Goal: Information Seeking & Learning: Learn about a topic

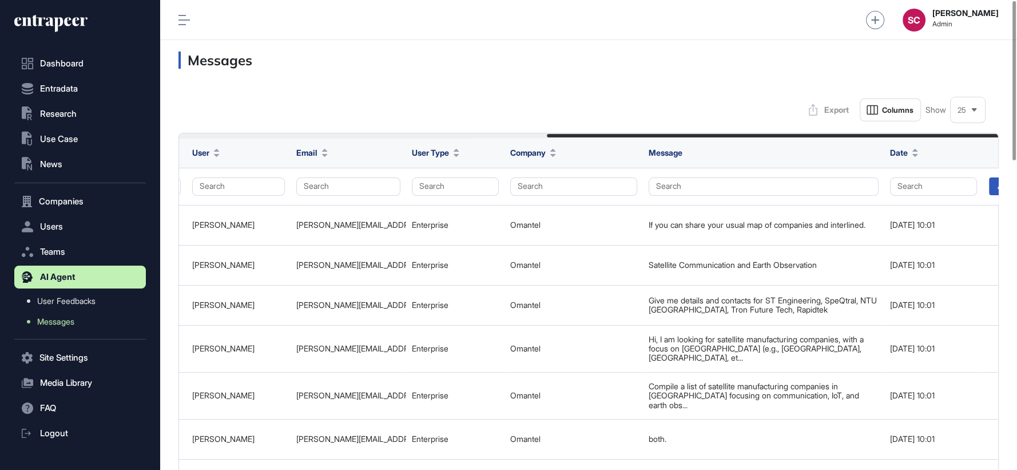
scroll to position [0, 666]
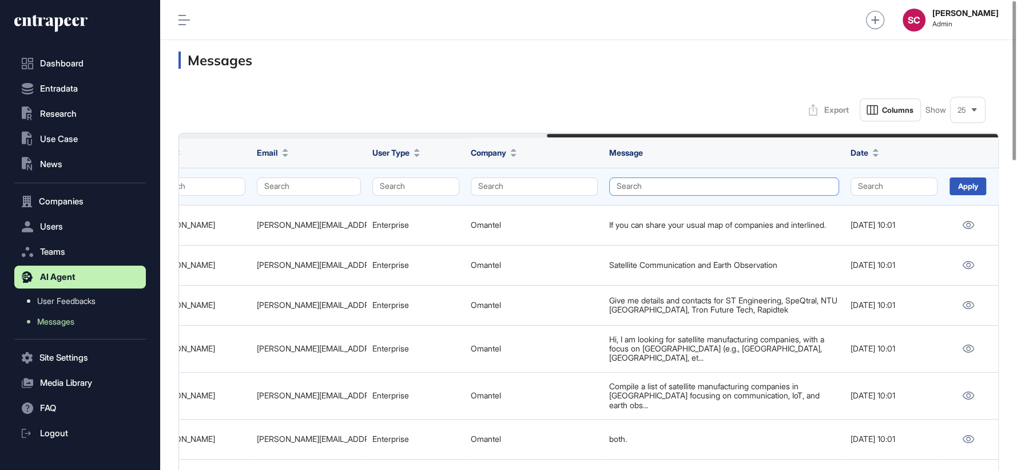
click at [691, 178] on button "Search" at bounding box center [724, 186] width 230 height 18
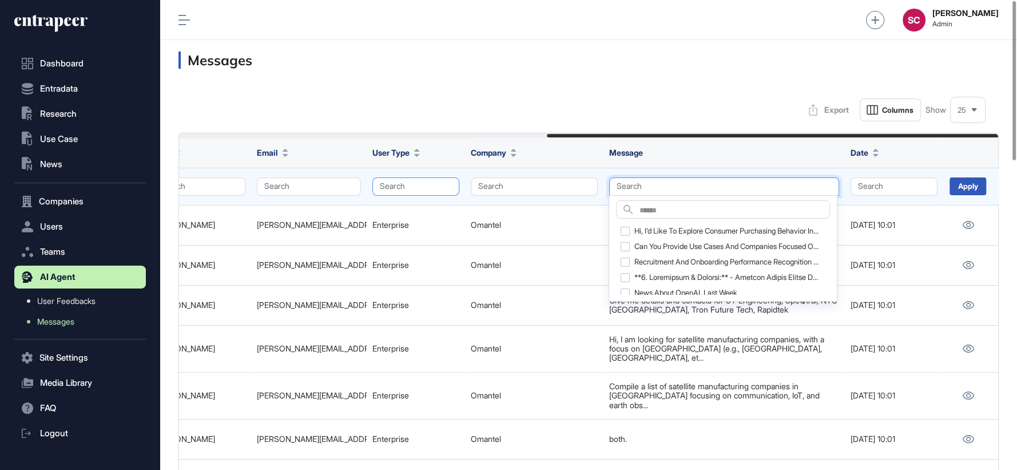
click at [419, 179] on button "Search" at bounding box center [416, 186] width 87 height 18
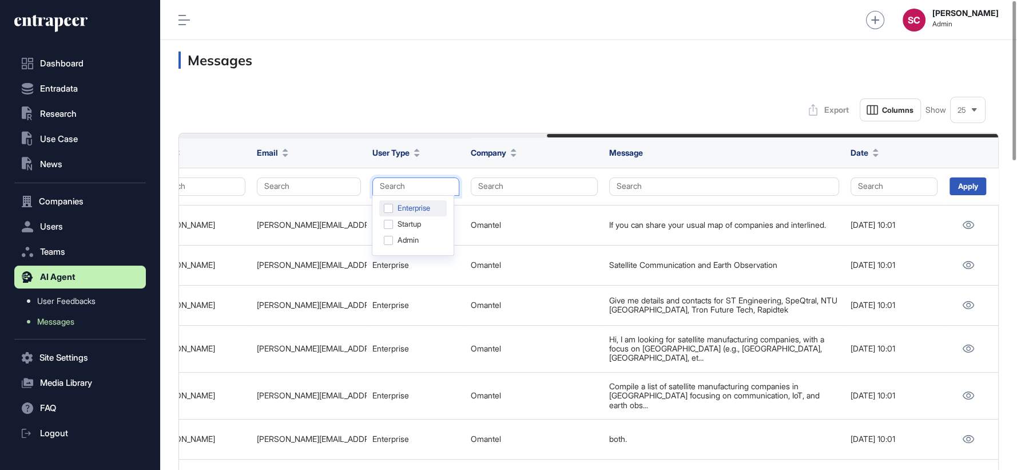
click at [417, 202] on div "Enterprise" at bounding box center [413, 208] width 68 height 16
click at [962, 182] on div "Apply" at bounding box center [968, 186] width 37 height 18
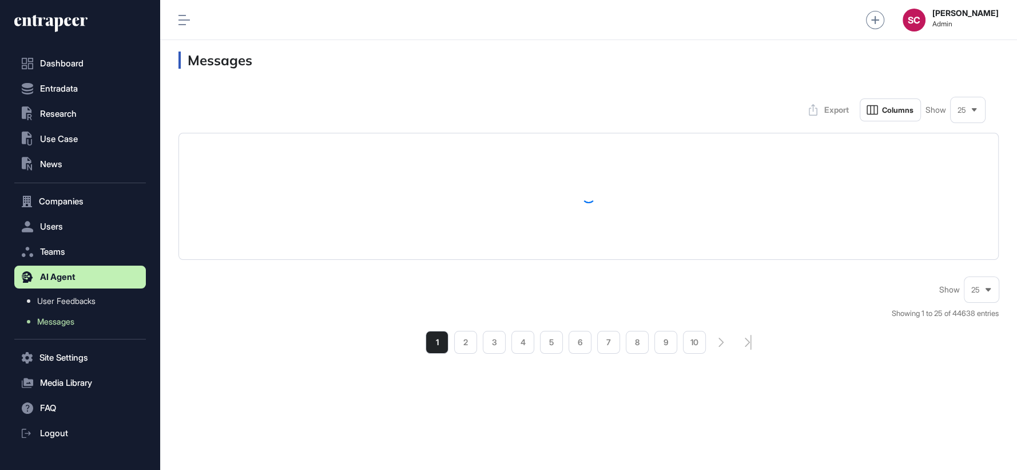
click at [963, 110] on span "25" at bounding box center [962, 110] width 9 height 9
click at [971, 221] on li "100" at bounding box center [968, 228] width 27 height 23
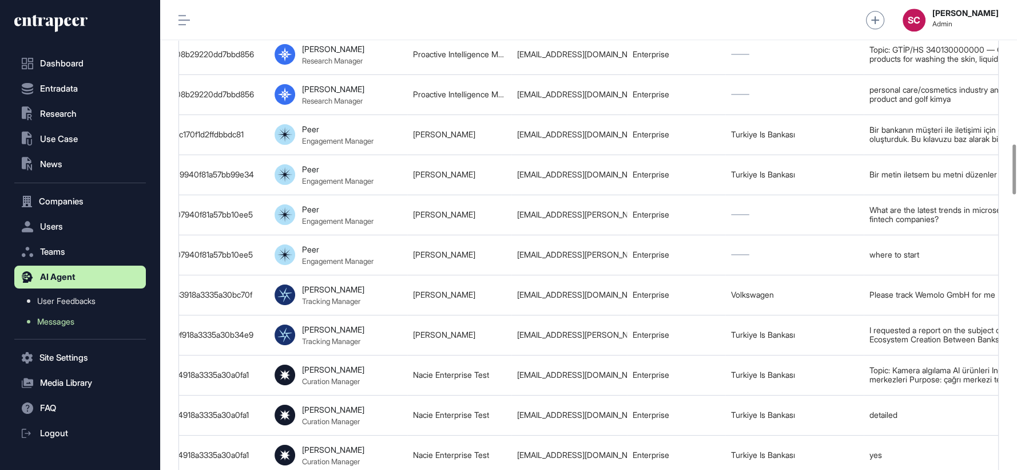
scroll to position [0, 666]
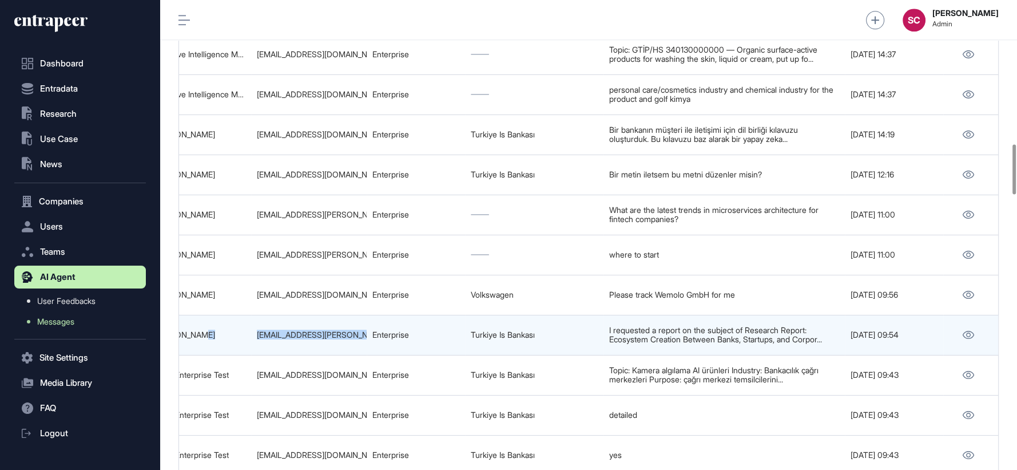
drag, startPoint x: 361, startPoint y: 304, endPoint x: 244, endPoint y: 307, distance: 116.8
click at [244, 315] on tr "68d63903918a3335a30bc6db Urgent Request for Full Report on Ecosystem Creation B…" at bounding box center [256, 335] width 1486 height 40
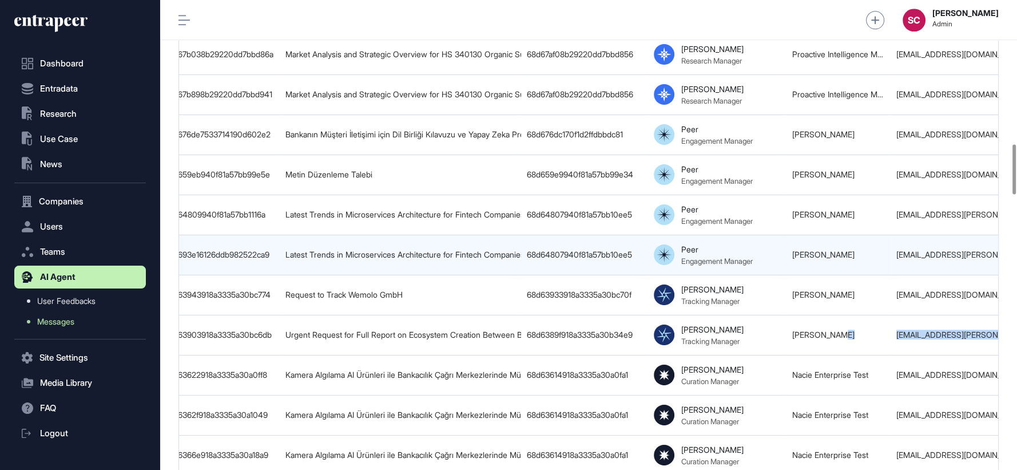
scroll to position [0, 15]
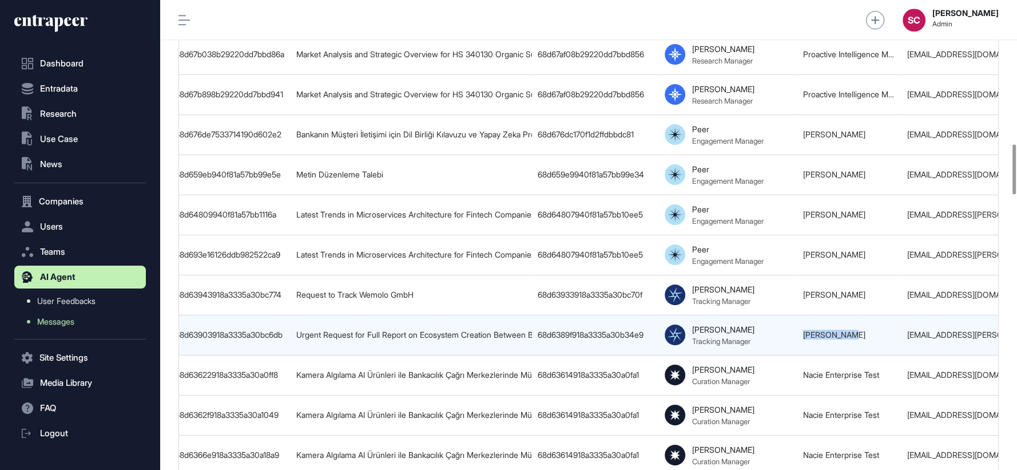
drag, startPoint x: 794, startPoint y: 308, endPoint x: 848, endPoint y: 306, distance: 53.2
click at [848, 315] on tr "68d63903918a3335a30bc6db Urgent Request for Full Report on Ecosystem Creation B…" at bounding box center [907, 335] width 1486 height 40
copy tr "Pınar Baran"
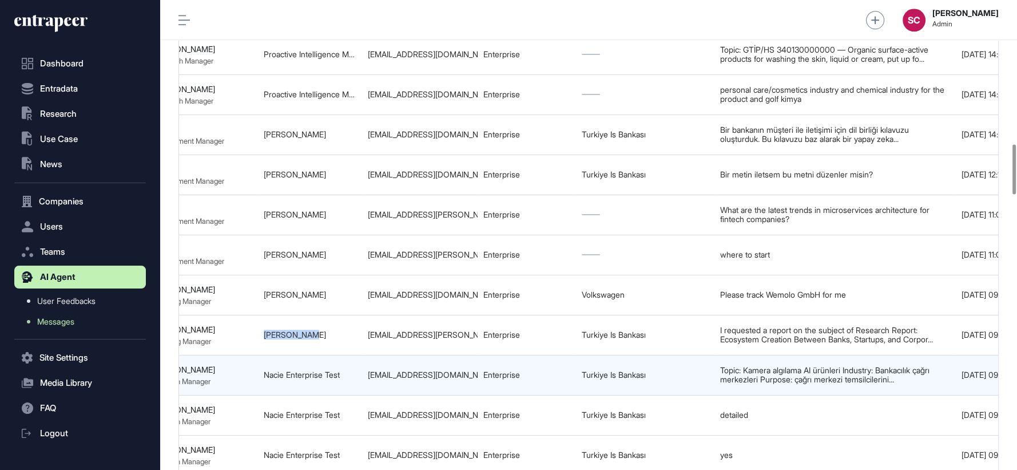
scroll to position [0, 666]
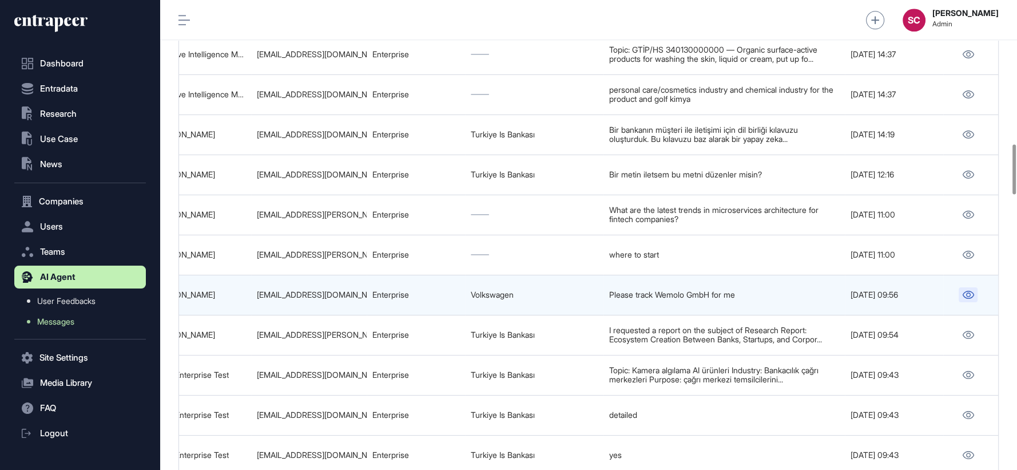
drag, startPoint x: 965, startPoint y: 258, endPoint x: 967, endPoint y: 265, distance: 7.8
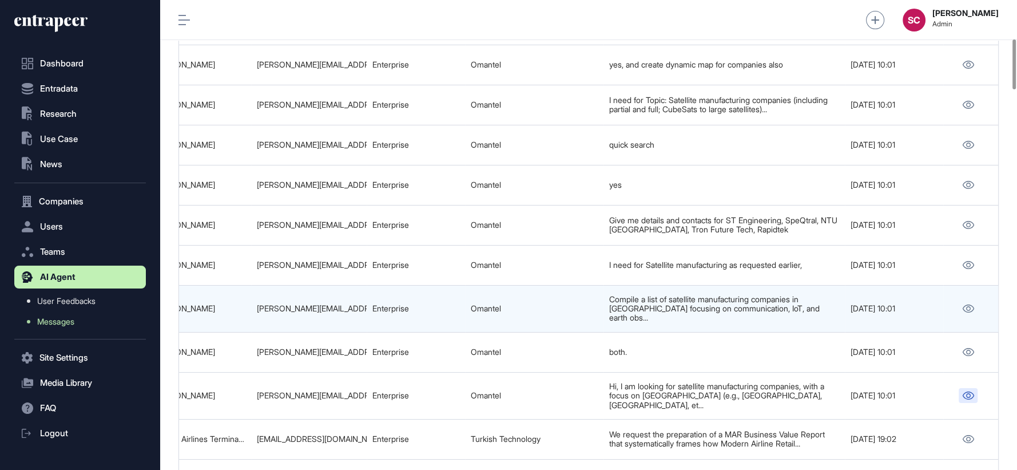
scroll to position [0, 0]
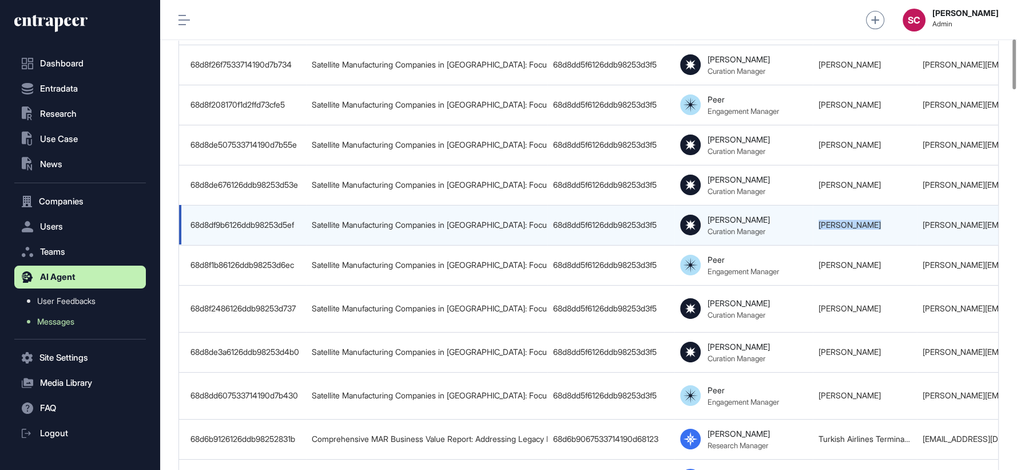
drag, startPoint x: 890, startPoint y: 219, endPoint x: 809, endPoint y: 223, distance: 81.9
click at [809, 223] on tr "68d8df9b6126ddb98253d5ef Satellite Manufacturing Companies in East Asia: Focus …" at bounding box center [922, 225] width 1486 height 40
copy tr "Muhammad Awan"
click at [936, 221] on div "muhammad.awan@omantel.om" at bounding box center [975, 224] width 104 height 9
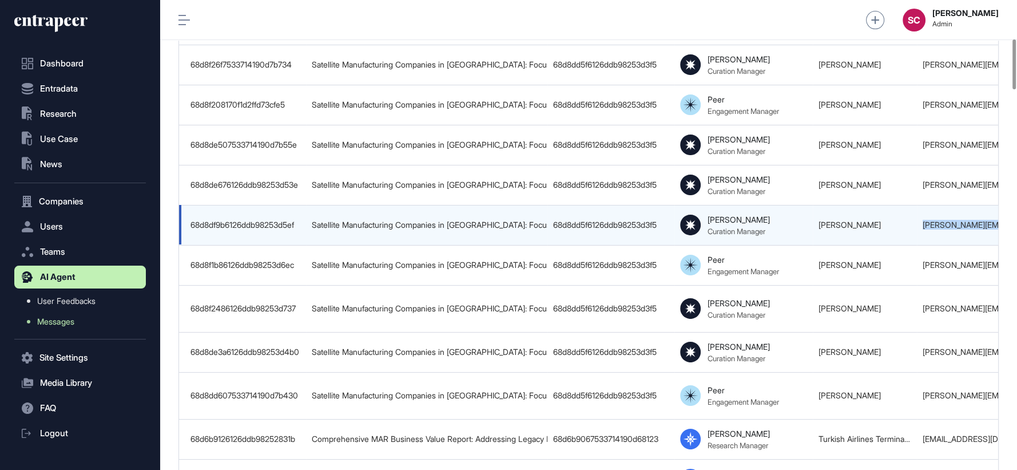
click at [936, 221] on div "muhammad.awan@omantel.om" at bounding box center [975, 224] width 104 height 9
copy tr "muhammad.awan@omantel.om"
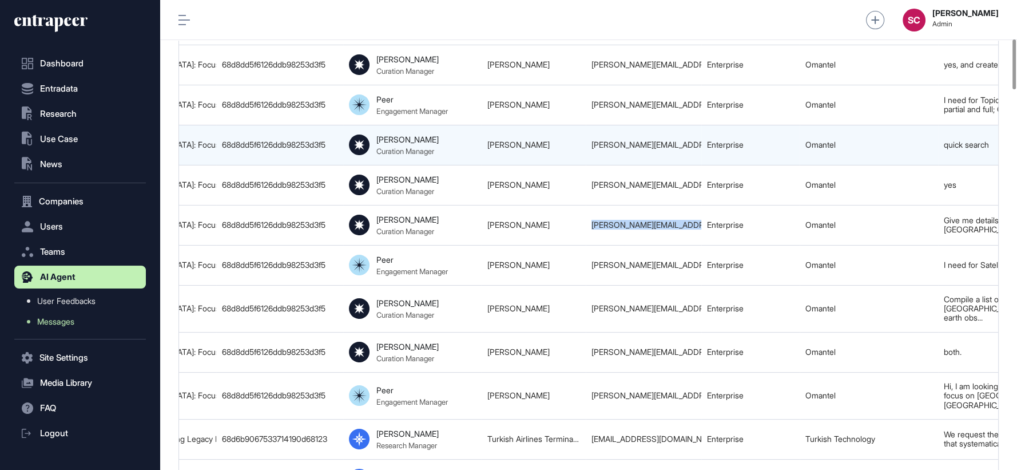
scroll to position [0, 666]
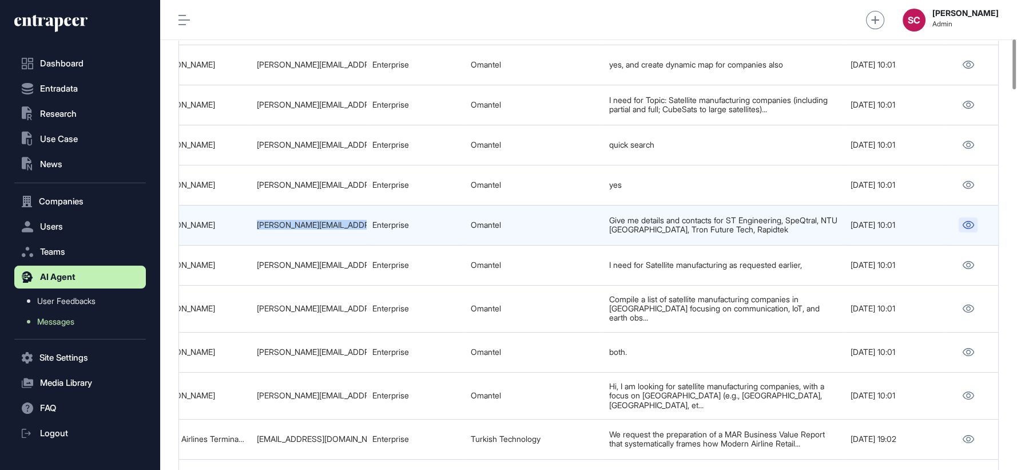
click at [960, 219] on link at bounding box center [968, 224] width 19 height 15
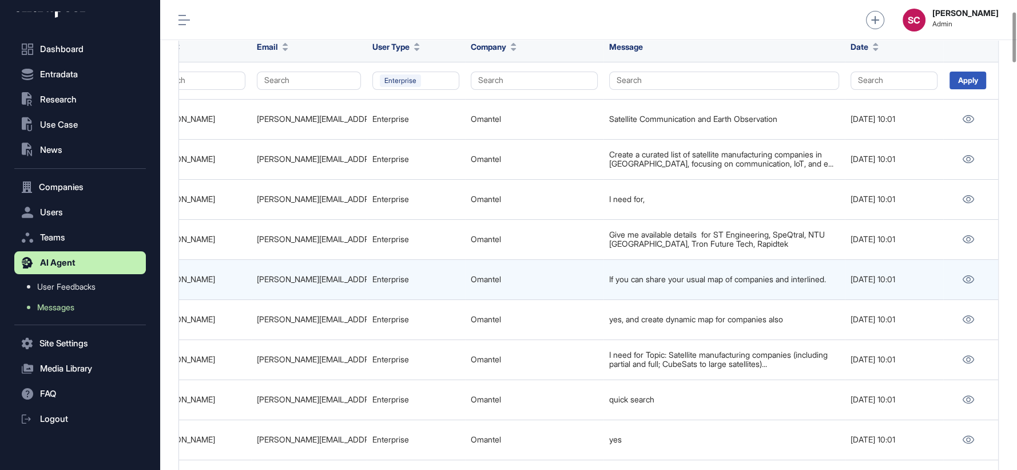
scroll to position [0, 0]
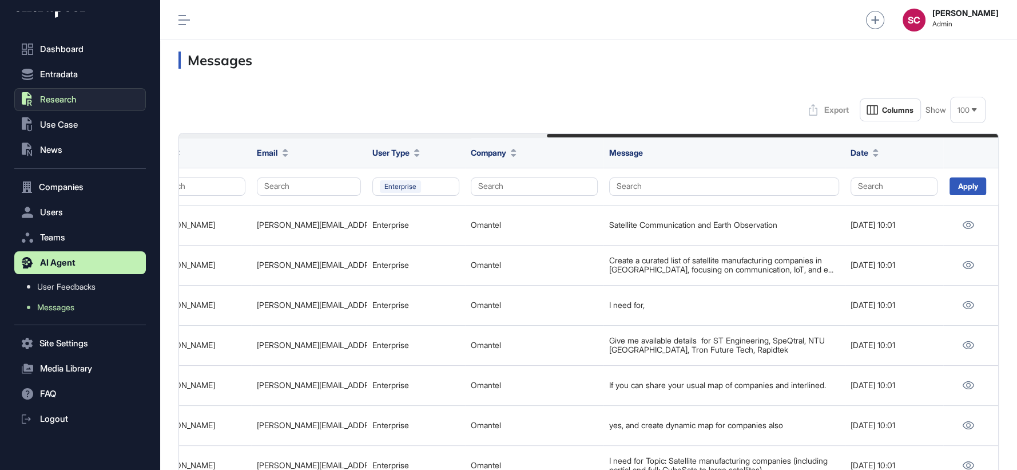
click at [84, 100] on button ".st0{fill:currentColor} Research" at bounding box center [80, 99] width 132 height 23
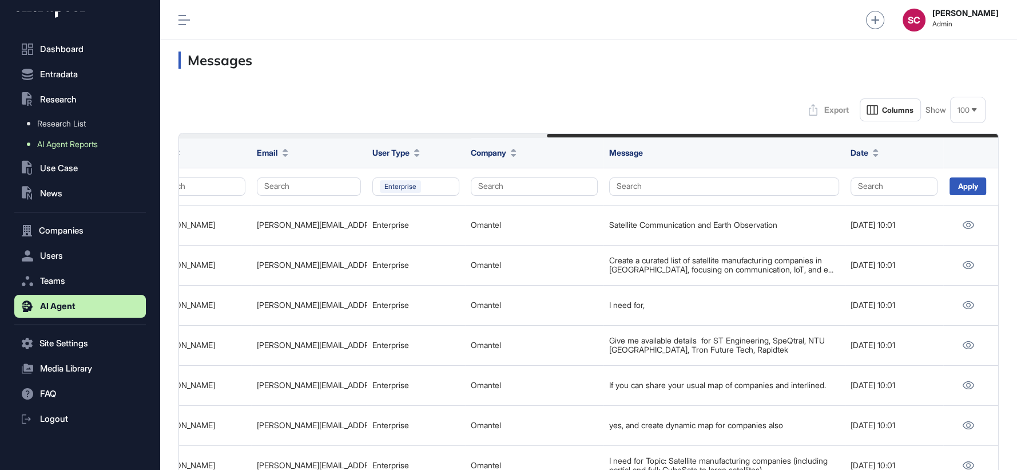
click at [93, 148] on span "AI Agent Reports" at bounding box center [67, 144] width 61 height 9
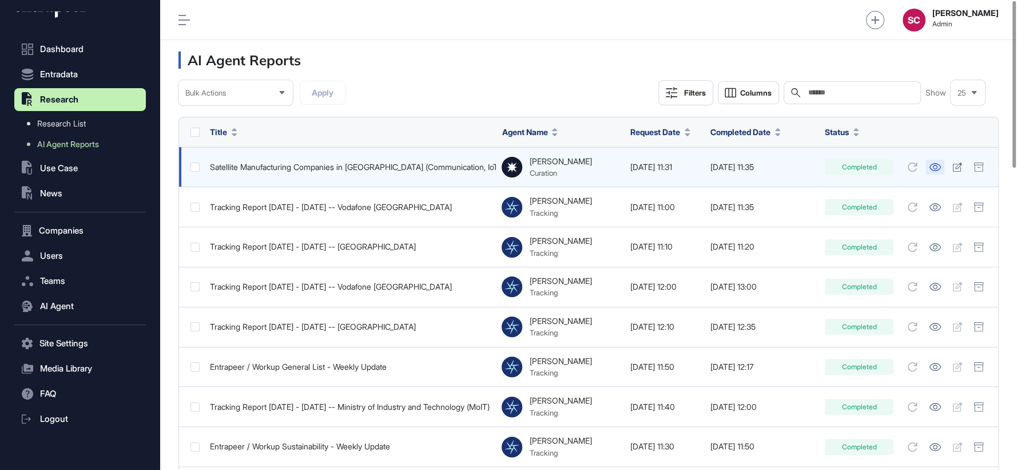
click at [936, 164] on icon at bounding box center [935, 167] width 12 height 8
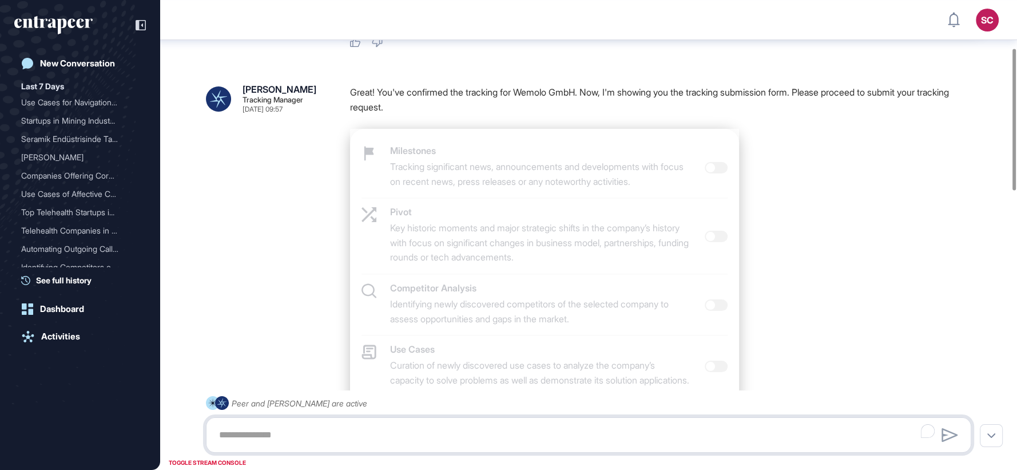
scroll to position [2, 0]
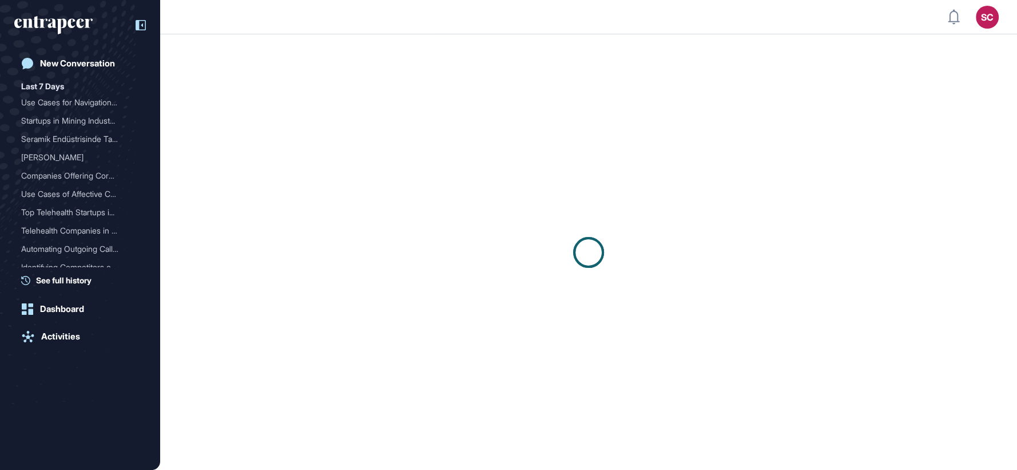
scroll to position [1, 1]
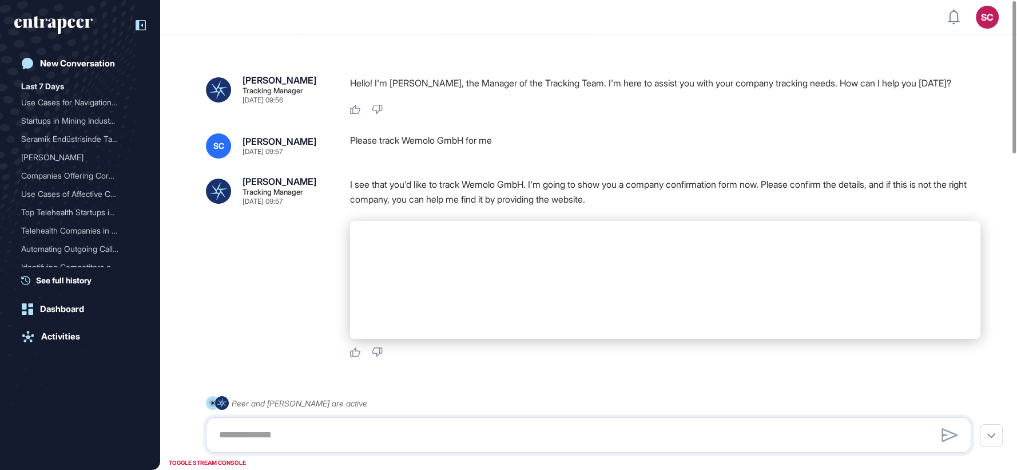
click at [137, 26] on icon at bounding box center [141, 25] width 10 height 10
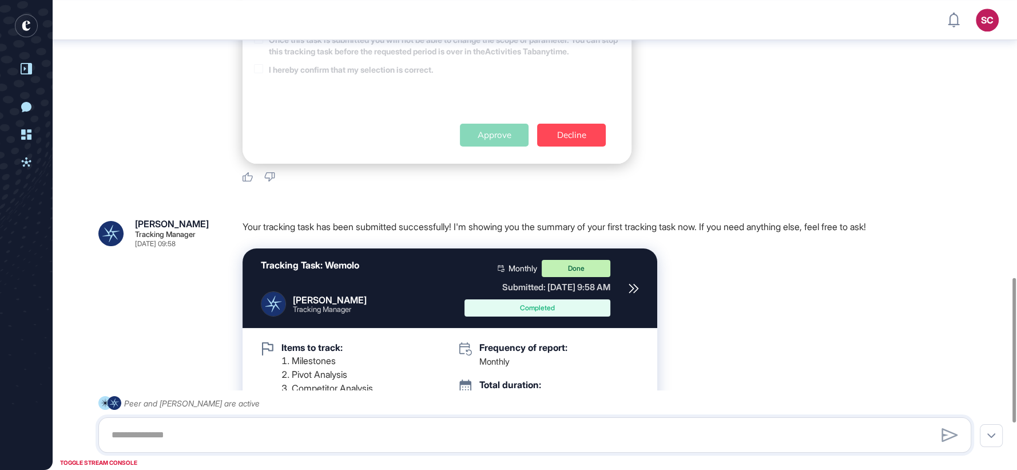
scroll to position [1053, 0]
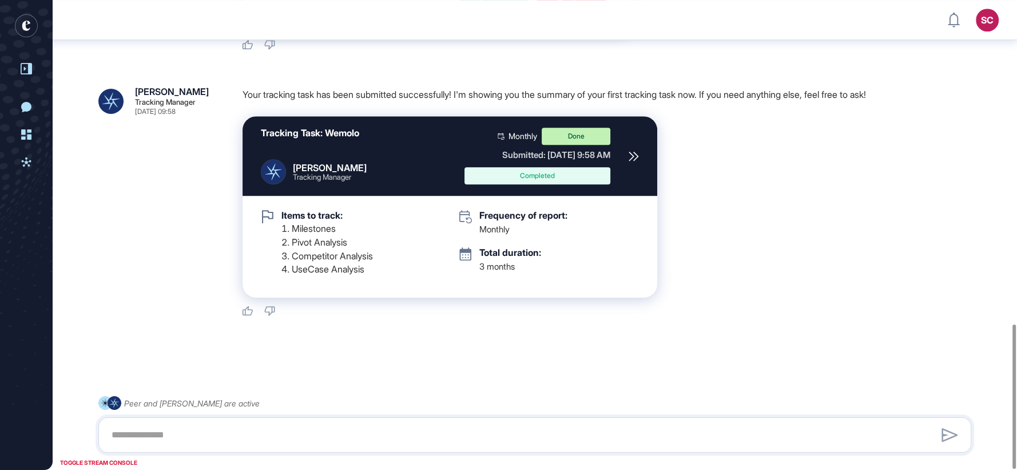
click at [632, 155] on icon at bounding box center [633, 156] width 9 height 9
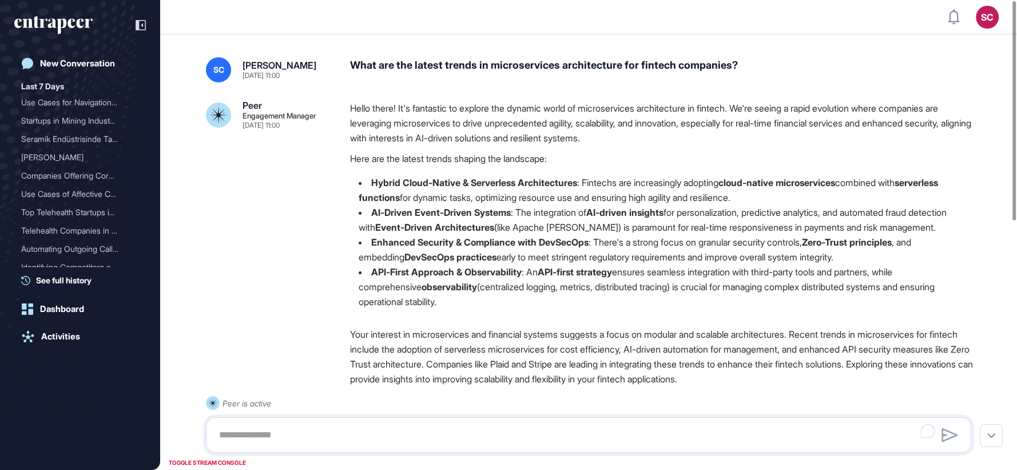
click at [556, 68] on div "What are the latest trends in microservices architecture for fintech companies?" at bounding box center [665, 69] width 631 height 25
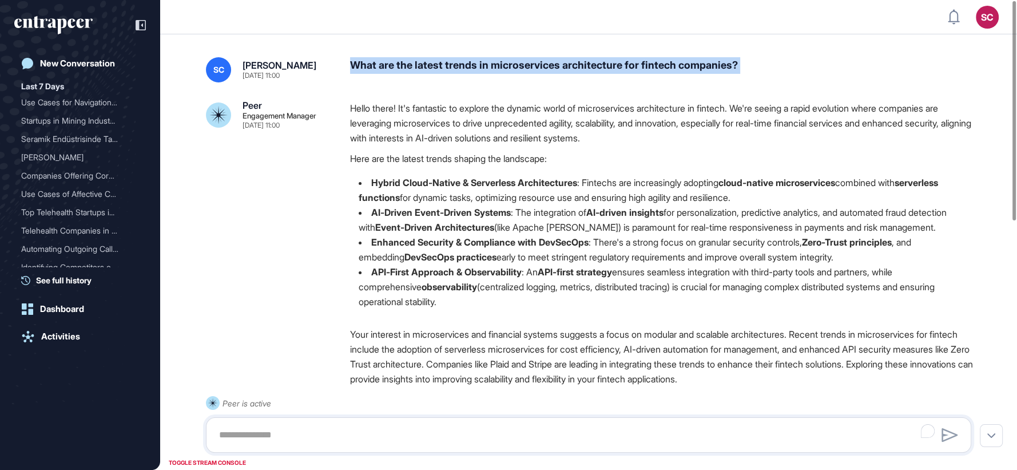
click at [556, 68] on div "What are the latest trends in microservices architecture for fintech companies?" at bounding box center [665, 69] width 631 height 25
copy div "What are the latest trends in microservices architecture for fintech companies?"
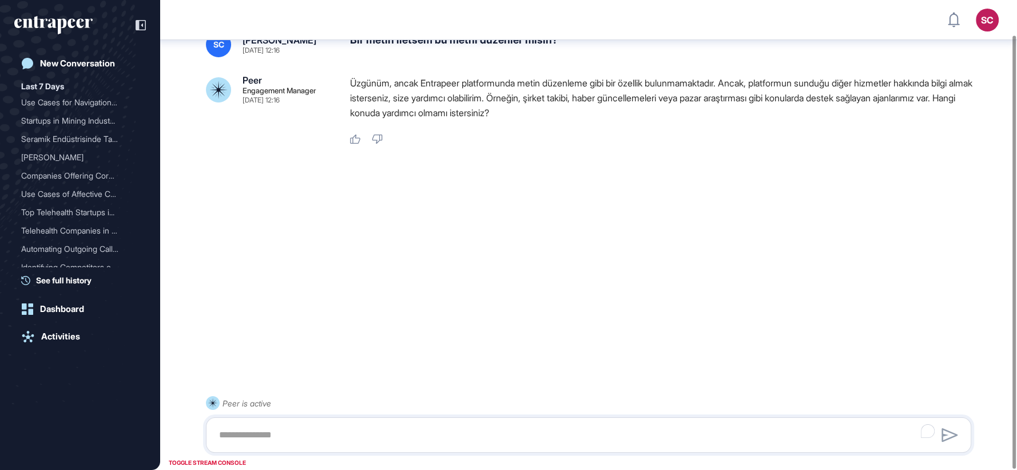
scroll to position [37, 0]
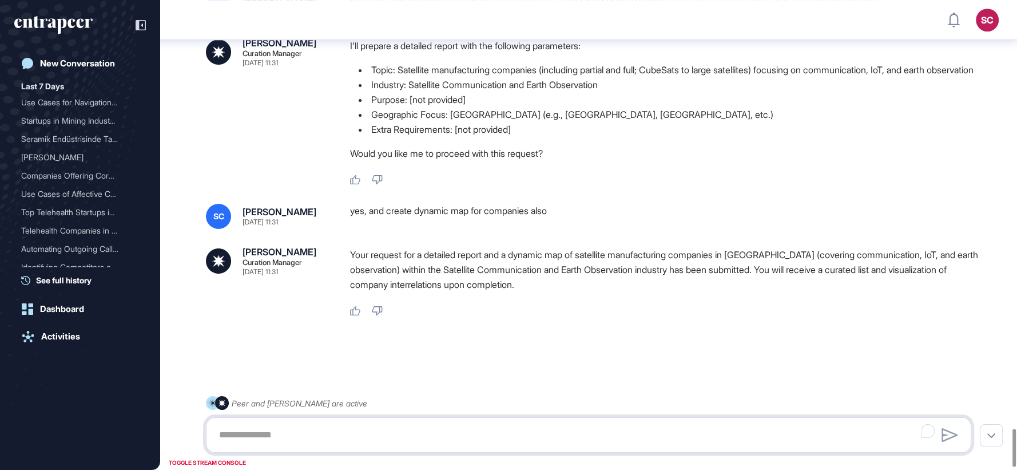
scroll to position [5342, 0]
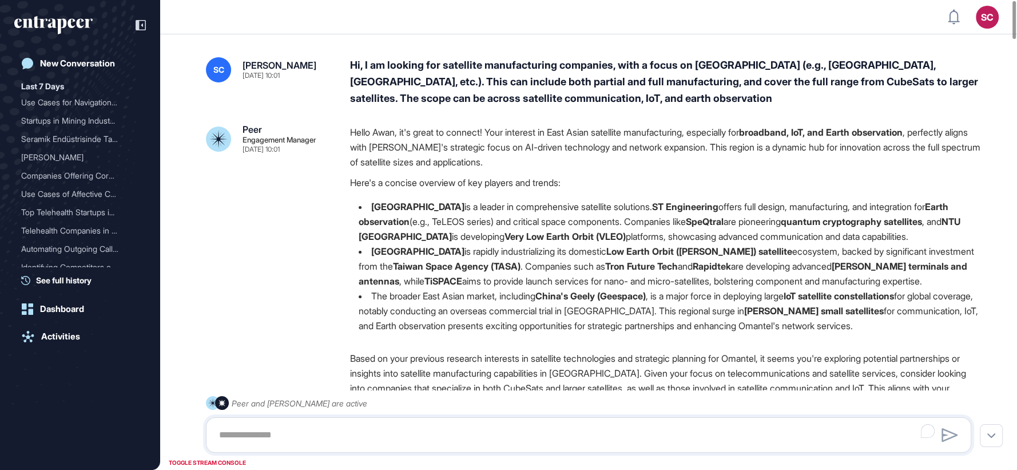
click at [574, 74] on div "Hi, I am looking for satellite manufacturing companies, with a focus on [GEOGRA…" at bounding box center [665, 81] width 631 height 49
click at [574, 74] on div "Hi, I am looking for satellite manufacturing companies, with a focus on East As…" at bounding box center [665, 81] width 631 height 49
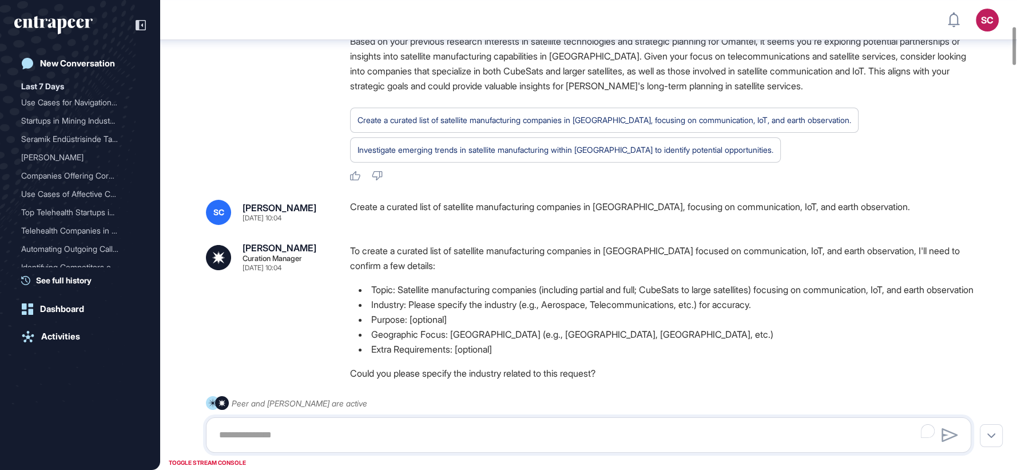
scroll to position [323, 0]
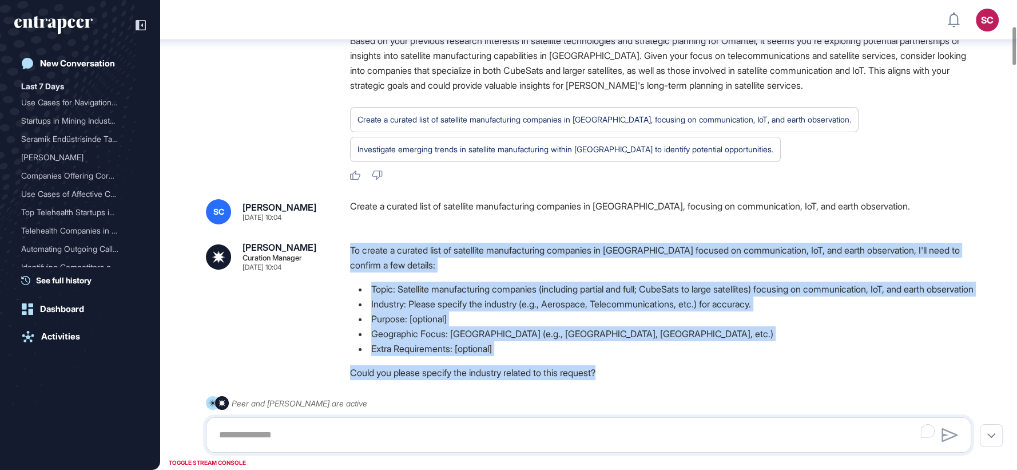
drag, startPoint x: 590, startPoint y: 378, endPoint x: 346, endPoint y: 251, distance: 275.7
click at [346, 251] on div "Curie Curation Manager Sep 28, 2025 10:04 To create a curated list of satellite…" at bounding box center [589, 324] width 766 height 162
click at [406, 255] on p "To create a curated list of satellite manufacturing companies in East Asia focu…" at bounding box center [665, 258] width 631 height 30
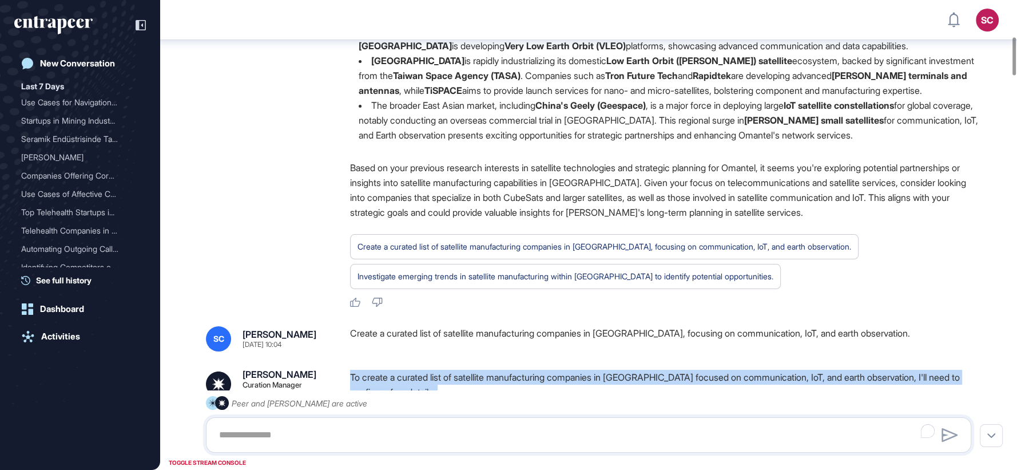
scroll to position [450, 0]
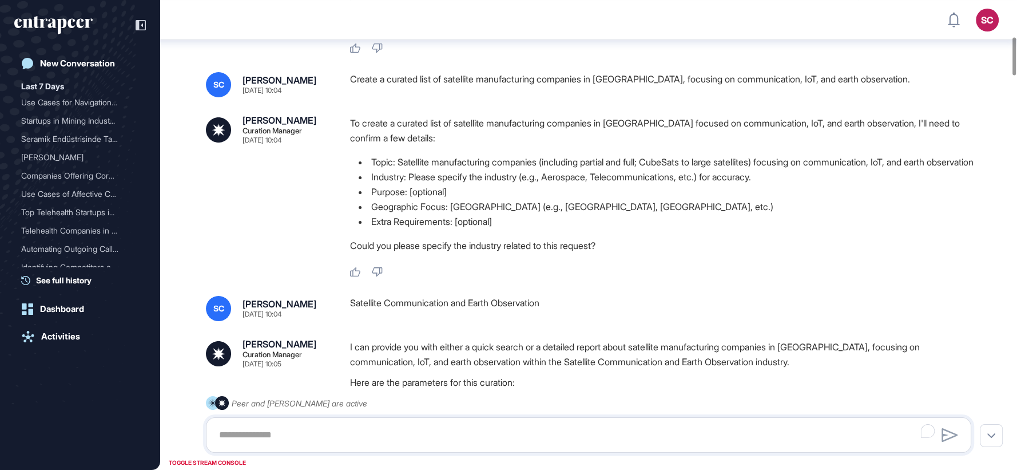
click at [743, 278] on div "To create a curated list of satellite manufacturing companies in East Asia focu…" at bounding box center [665, 197] width 631 height 162
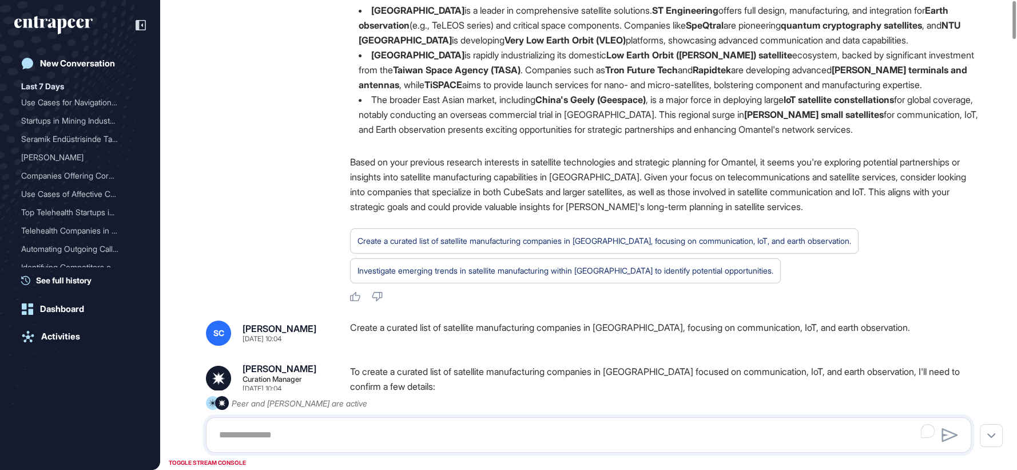
scroll to position [0, 0]
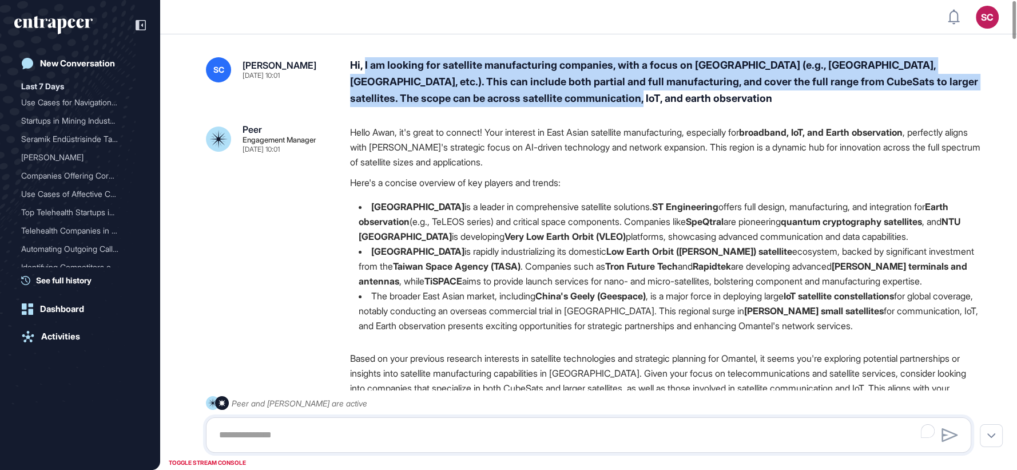
drag, startPoint x: 625, startPoint y: 101, endPoint x: 358, endPoint y: 72, distance: 268.2
click at [371, 65] on div "Hi, I am looking for satellite manufacturing companies, with a focus on East As…" at bounding box center [665, 81] width 631 height 49
click at [670, 85] on div "Hi, I am looking for satellite manufacturing companies, with a focus on East As…" at bounding box center [665, 81] width 631 height 49
drag, startPoint x: 358, startPoint y: 72, endPoint x: 349, endPoint y: 69, distance: 10.3
click at [349, 69] on div "SC Serenay Cetinkaya Sep 28, 2025 10:01 Hi, I am looking for satellite manufact…" at bounding box center [589, 81] width 766 height 49
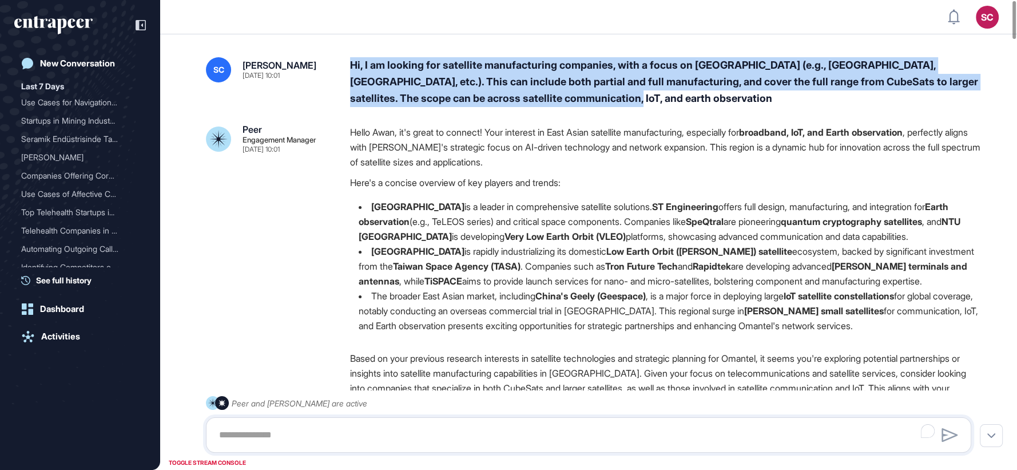
copy div "Hi, I am looking for satellite manufacturing companies, with a focus on East As…"
click at [608, 177] on p "Here's a concise overview of key players and trends:" at bounding box center [665, 182] width 631 height 15
click at [353, 355] on p "Based on your previous research interests in satellite technologies and strateg…" at bounding box center [665, 381] width 631 height 60
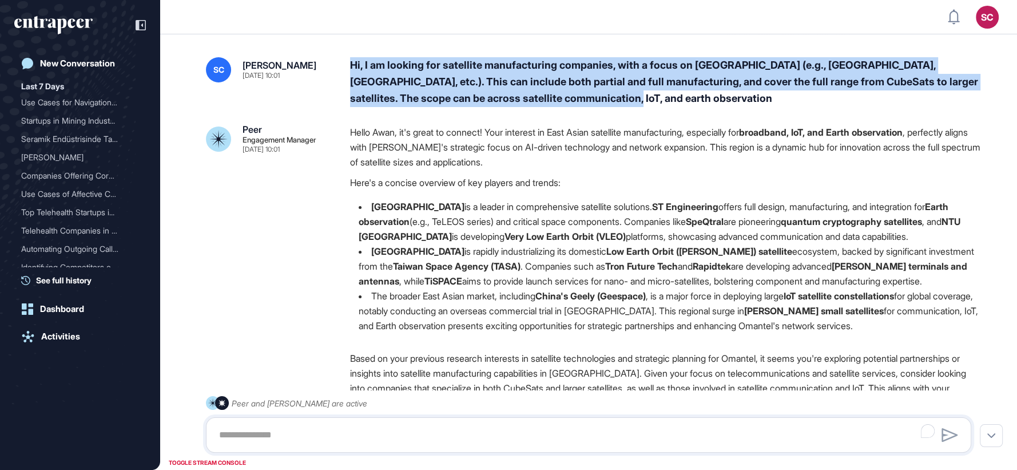
click at [353, 355] on p "Based on your previous research interests in satellite technologies and strateg…" at bounding box center [665, 381] width 631 height 60
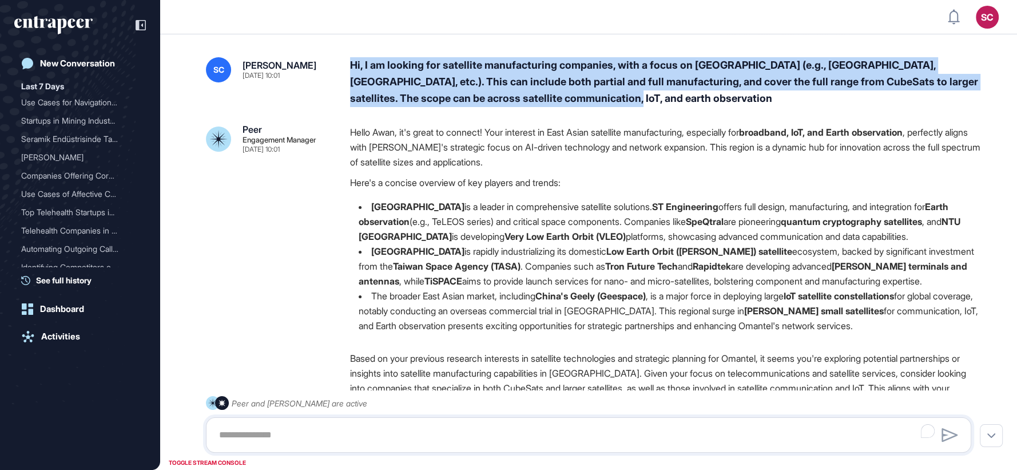
click at [353, 355] on p "Based on your previous research interests in satellite technologies and strateg…" at bounding box center [665, 381] width 631 height 60
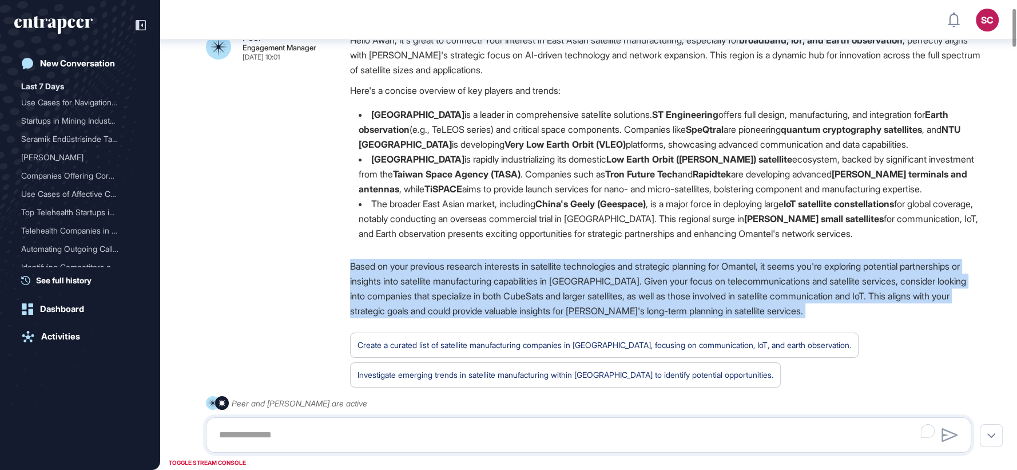
scroll to position [98, 0]
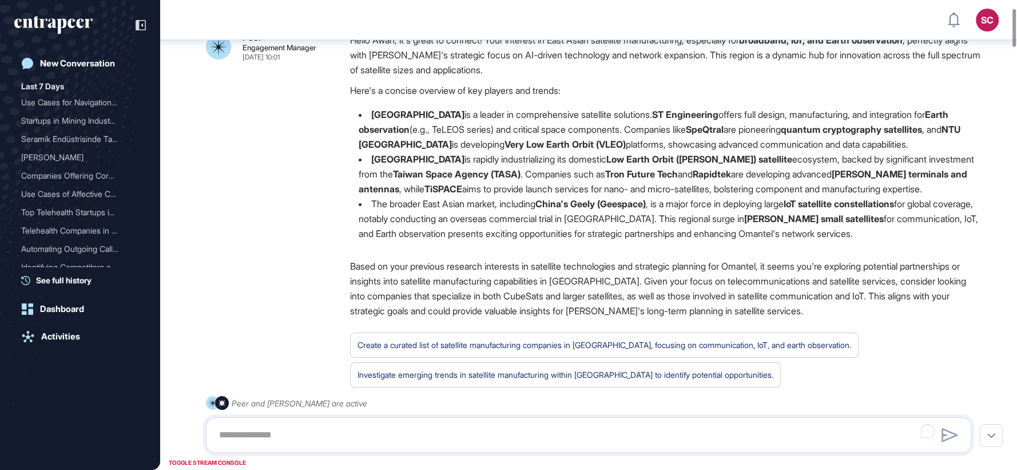
click at [552, 232] on li "The broader East Asian market, including China's Geely (Geespace) , is a major …" at bounding box center [665, 218] width 631 height 45
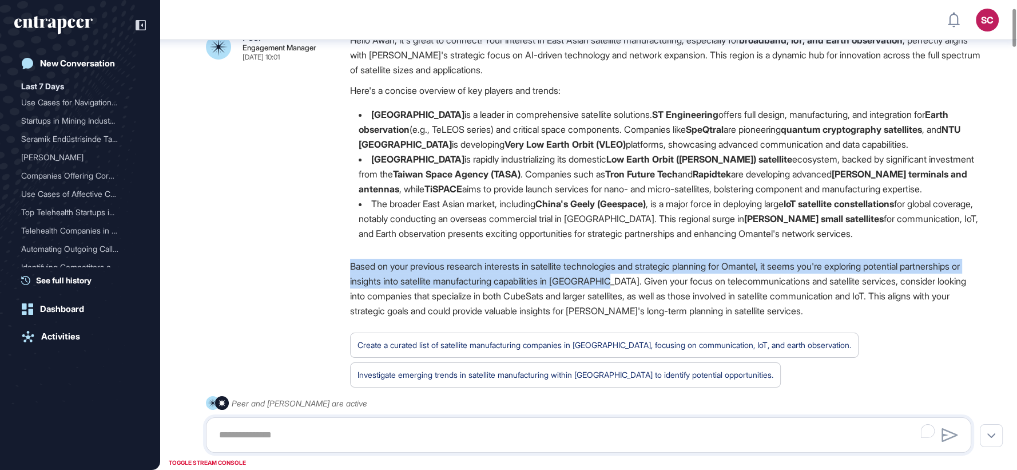
drag, startPoint x: 394, startPoint y: 257, endPoint x: 679, endPoint y: 283, distance: 286.2
click at [679, 283] on div "Peer Engagement Manager Sep 28, 2025 10:01 Hello Awan, it's great to connect! Y…" at bounding box center [589, 220] width 766 height 374
copy p "Based on your previous research interests in satellite technologies and strateg…"
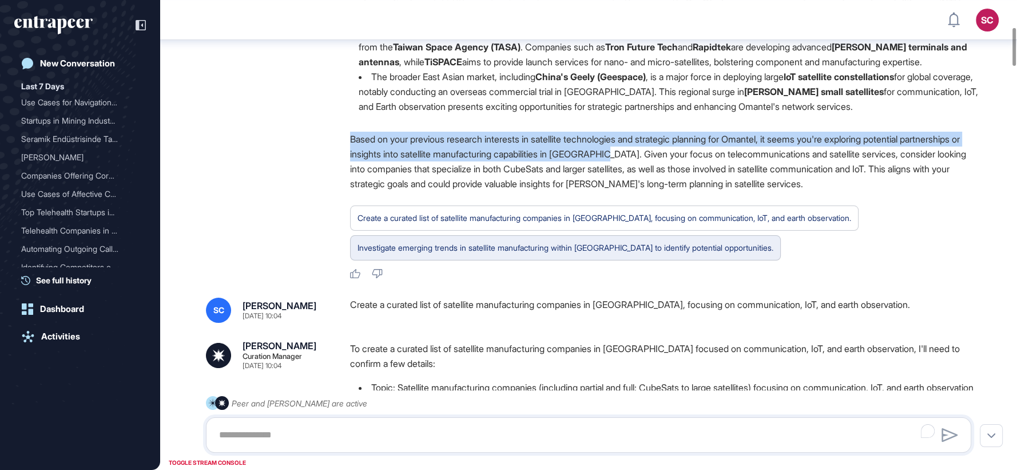
scroll to position [353, 0]
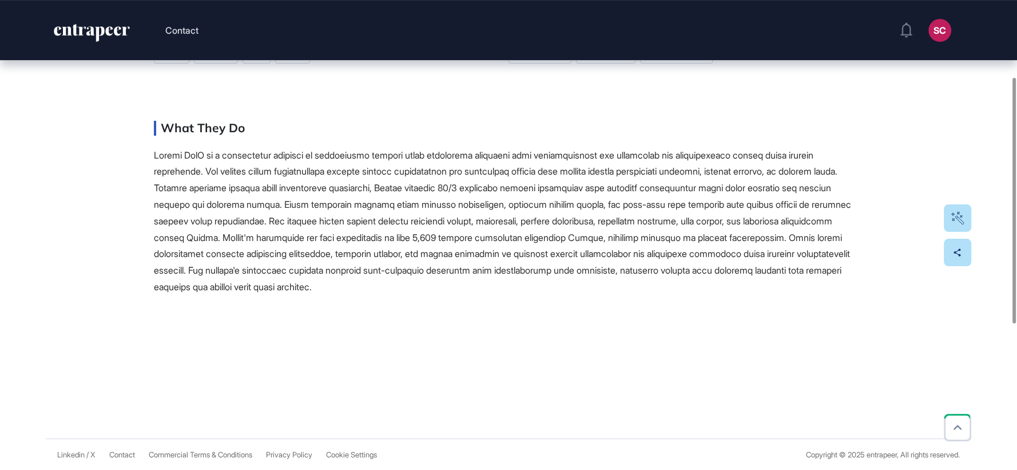
scroll to position [43, 0]
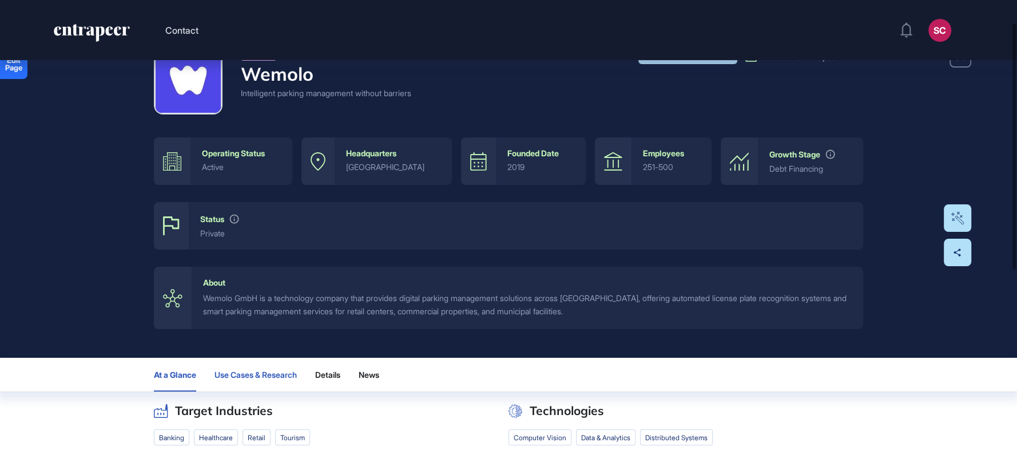
click at [252, 373] on span "Use Cases & Research" at bounding box center [256, 374] width 82 height 9
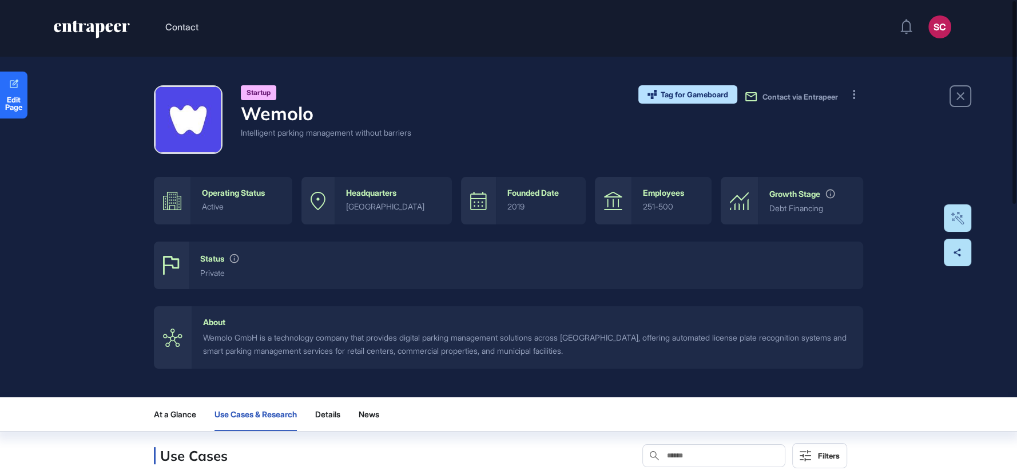
scroll to position [0, 0]
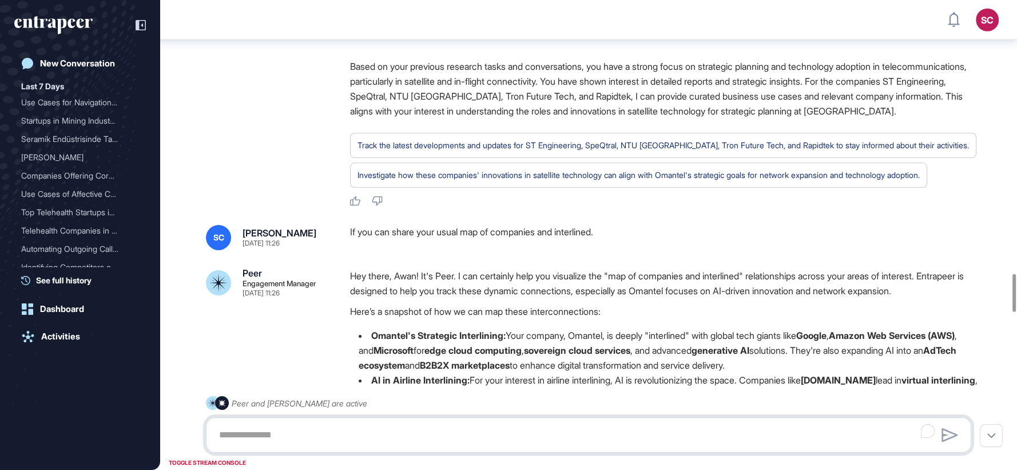
scroll to position [3439, 0]
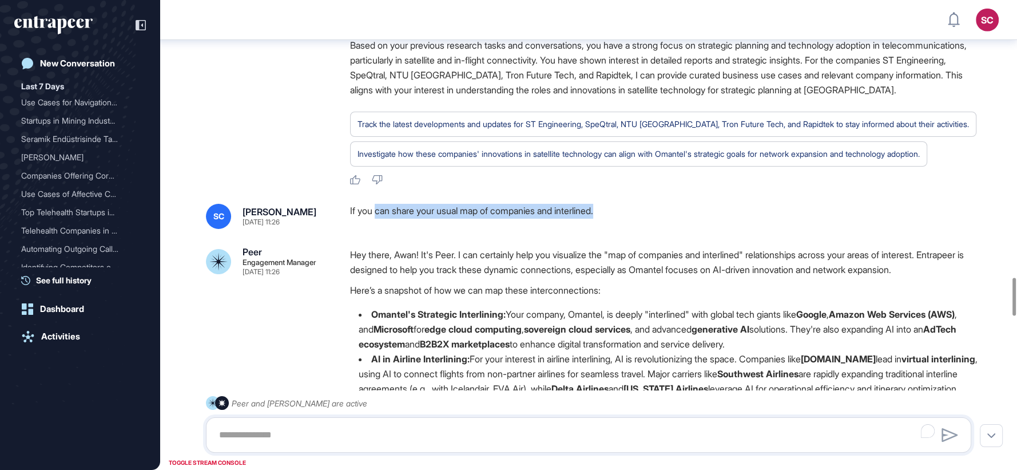
drag, startPoint x: 378, startPoint y: 295, endPoint x: 616, endPoint y: 306, distance: 238.9
click at [616, 229] on div "If you can share your usual map of companies and interlined." at bounding box center [665, 216] width 631 height 25
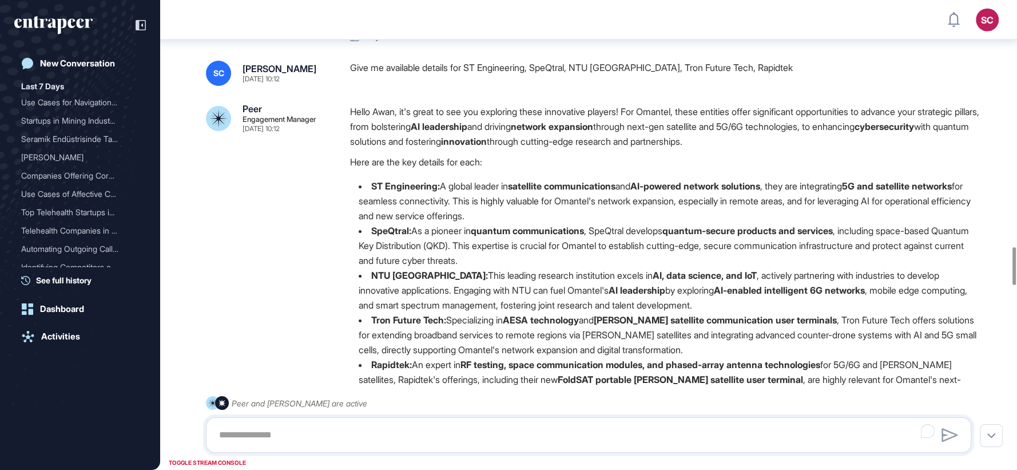
click at [491, 86] on div "Give me available details for ST Engineering, SpeQtral, NTU Singapore, Tron Fut…" at bounding box center [665, 73] width 631 height 25
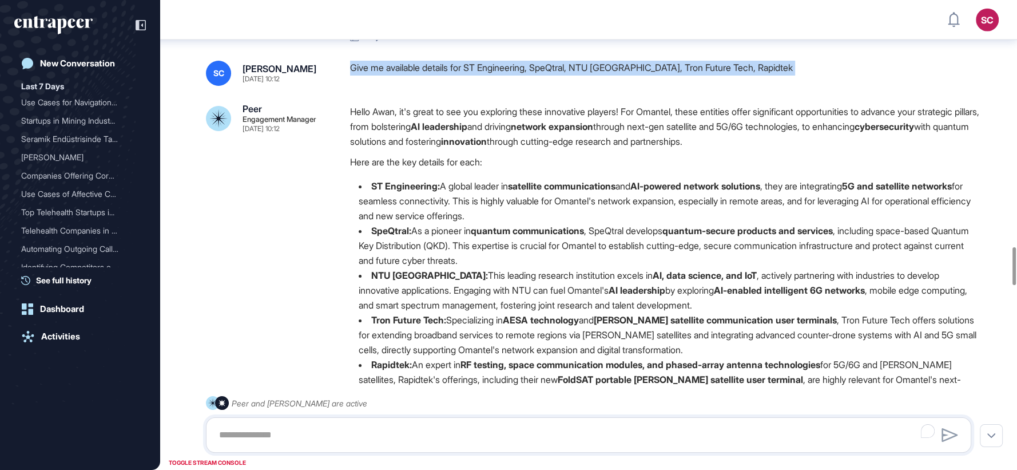
click at [491, 86] on div "Give me available details for ST Engineering, SpeQtral, NTU Singapore, Tron Fut…" at bounding box center [665, 73] width 631 height 25
copy div "Give me available details for ST Engineering, SpeQtral, NTU Singapore, Tron Fut…"
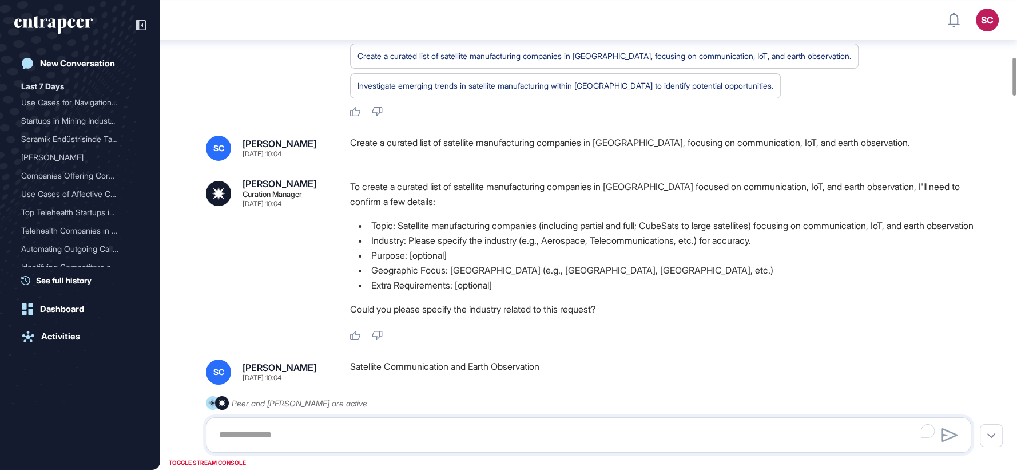
scroll to position [704, 0]
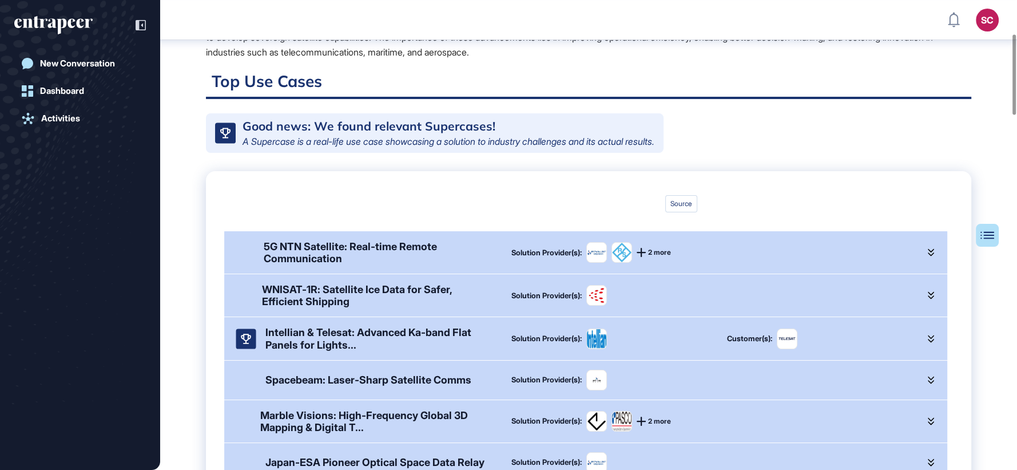
scroll to position [196, 0]
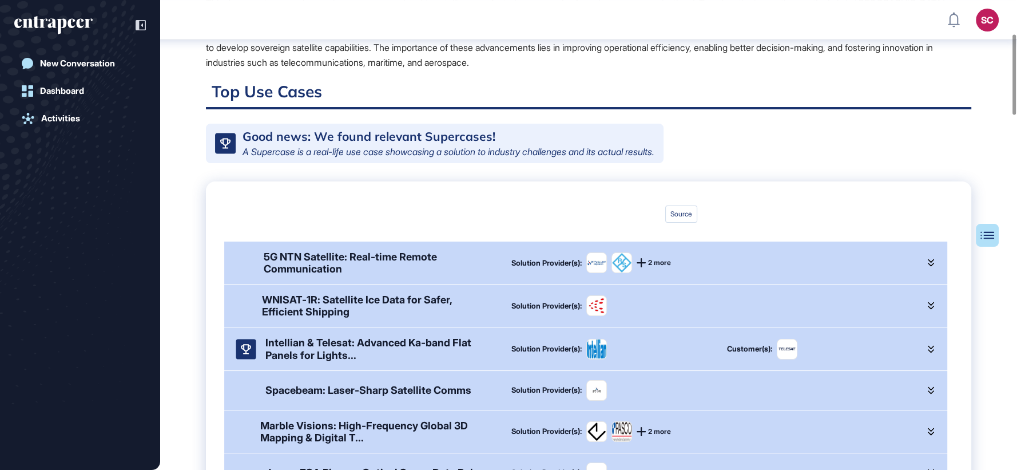
click at [840, 252] on div "Solution Provider(s): 2 more" at bounding box center [710, 262] width 397 height 21
click at [931, 244] on div "5G NTN Satellite: Real-time Remote Communication Solution Provider(s): 2 more" at bounding box center [585, 262] width 723 height 42
click at [928, 259] on icon at bounding box center [931, 263] width 6 height 8
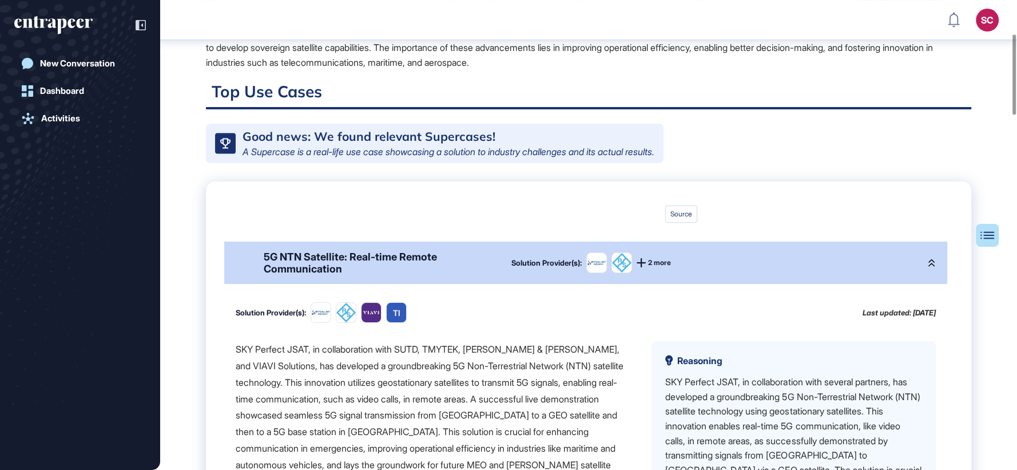
scroll to position [643, 0]
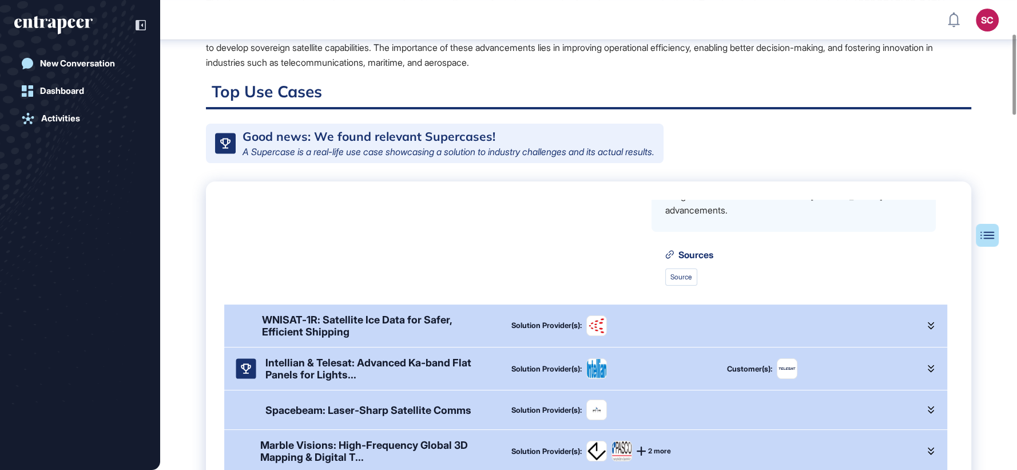
click at [927, 314] on div at bounding box center [931, 326] width 9 height 24
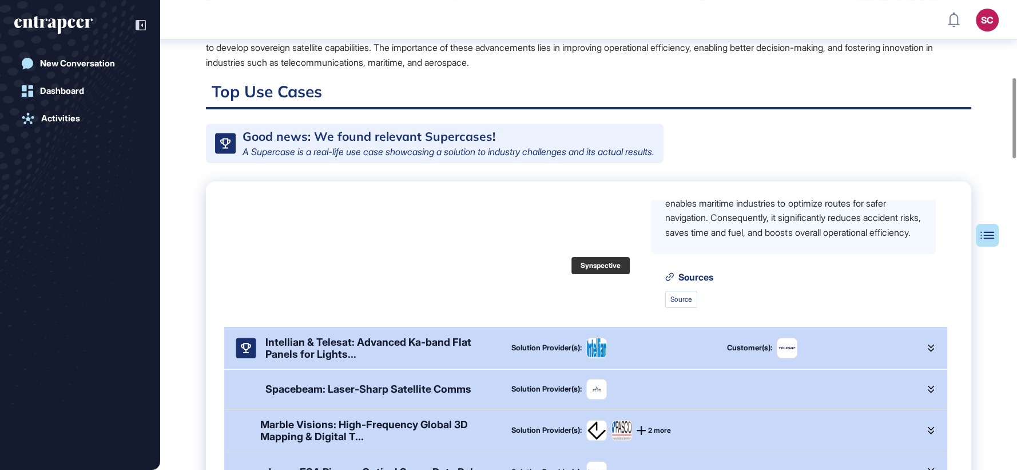
scroll to position [450, 0]
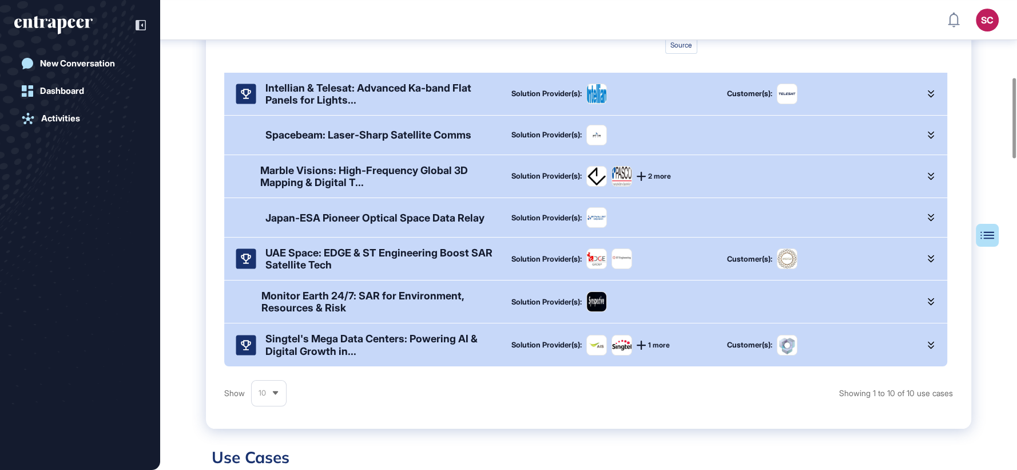
click at [928, 248] on div at bounding box center [931, 259] width 9 height 24
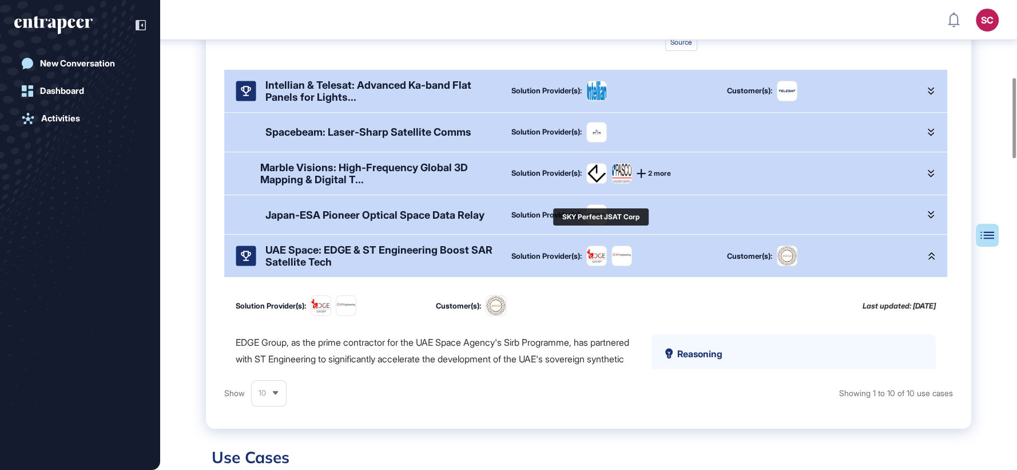
scroll to position [897, 0]
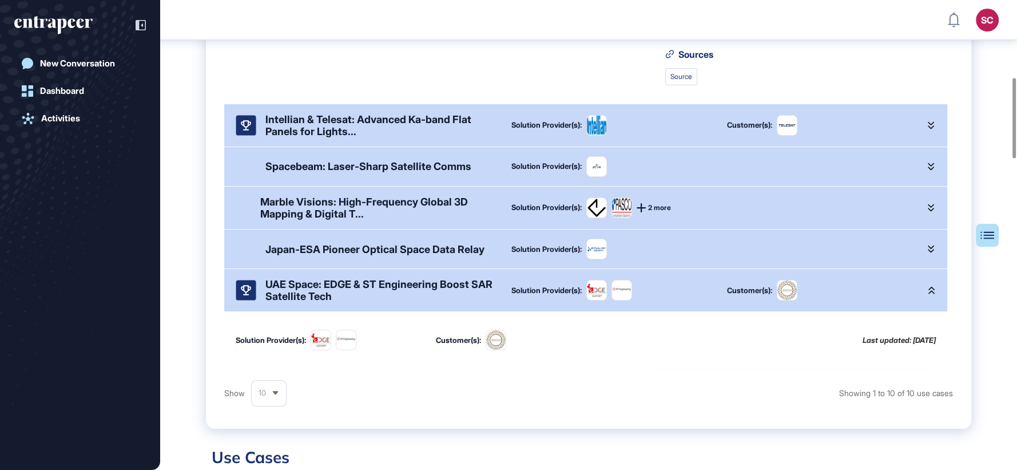
click at [646, 203] on icon at bounding box center [641, 207] width 9 height 9
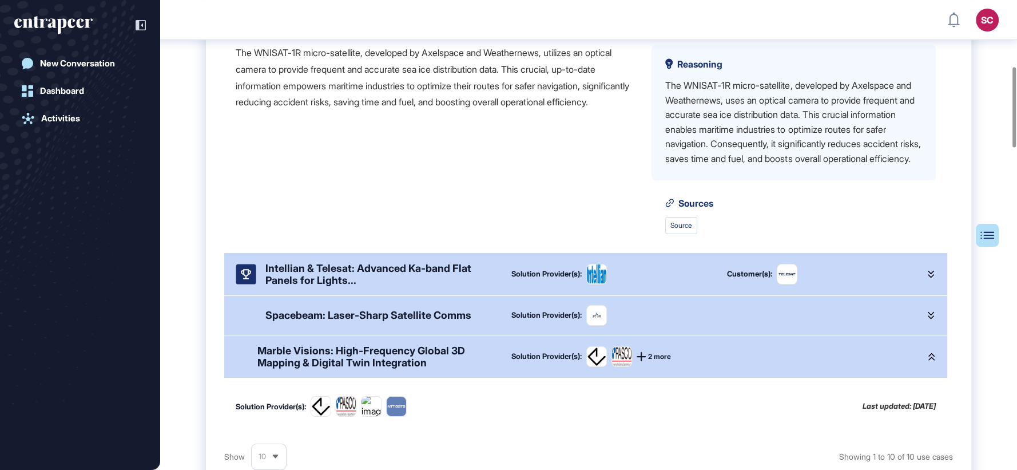
scroll to position [826, 0]
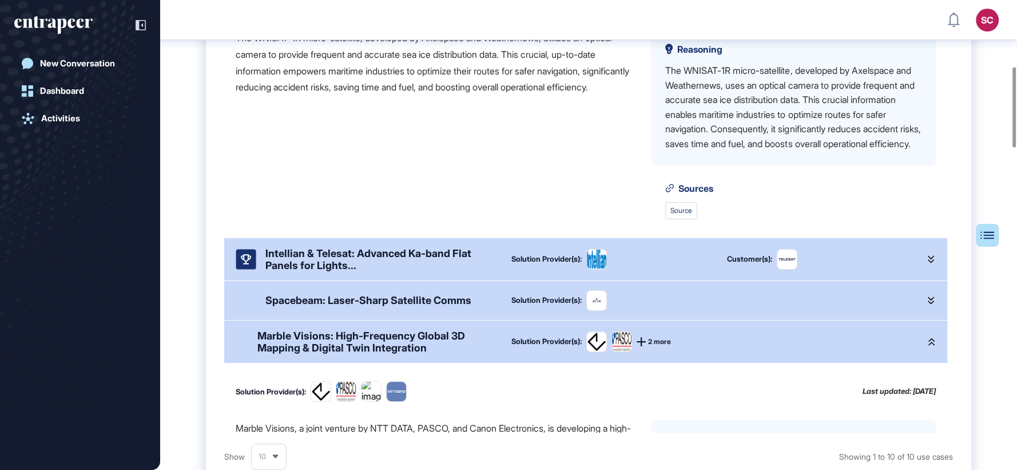
click at [868, 259] on div "Customer(s):" at bounding box center [817, 259] width 181 height 21
click at [913, 256] on div "Intellian & Telesat: Advanced Ka-band Flat Panels for Lights... Solution Provid…" at bounding box center [585, 259] width 723 height 42
click at [928, 258] on icon at bounding box center [931, 259] width 6 height 8
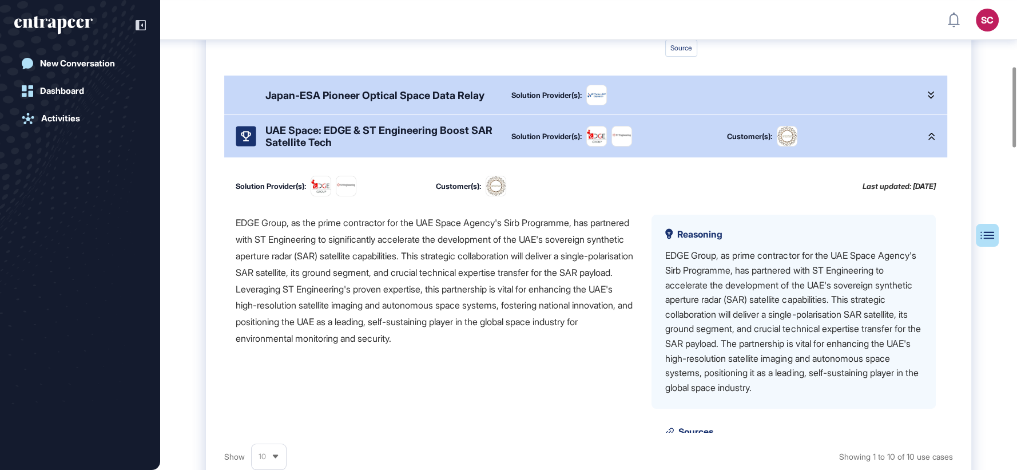
scroll to position [1909, 0]
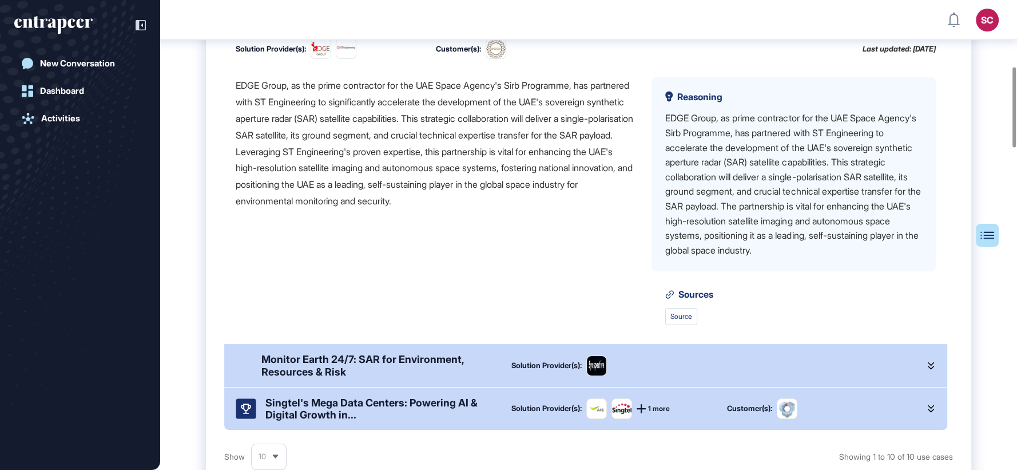
click at [656, 405] on span "1 more" at bounding box center [659, 408] width 22 height 7
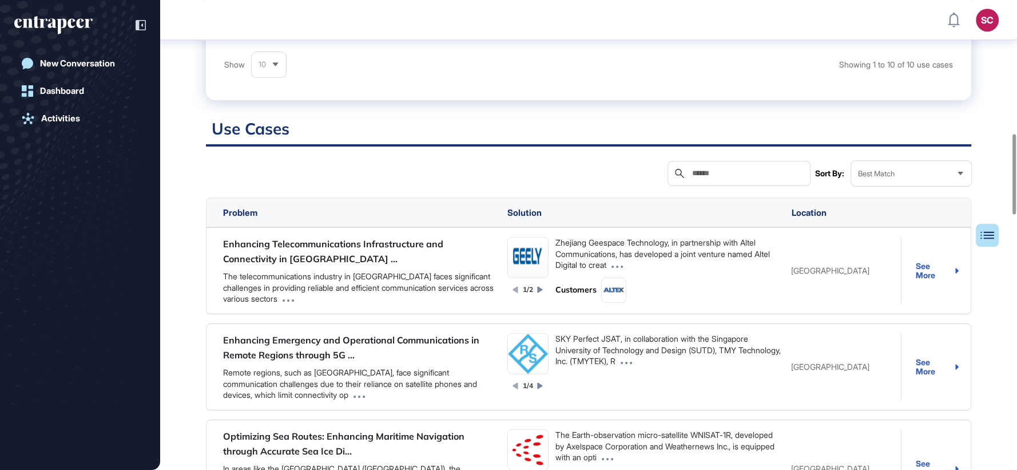
scroll to position [769, 0]
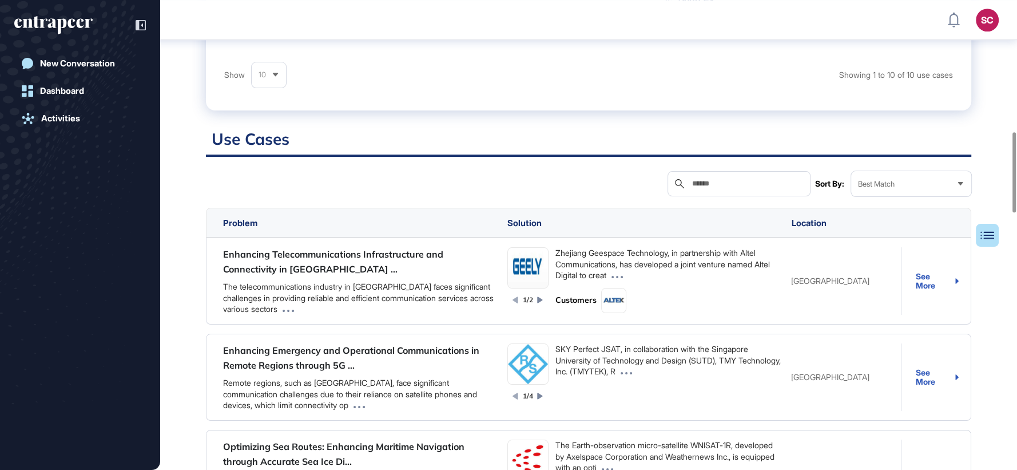
click at [732, 179] on input "text" at bounding box center [747, 183] width 112 height 9
paste input "********"
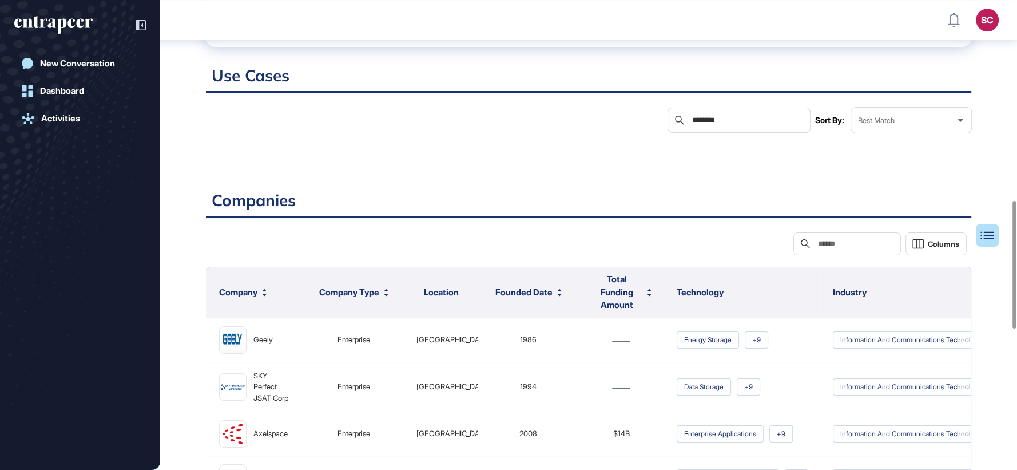
scroll to position [514, 0]
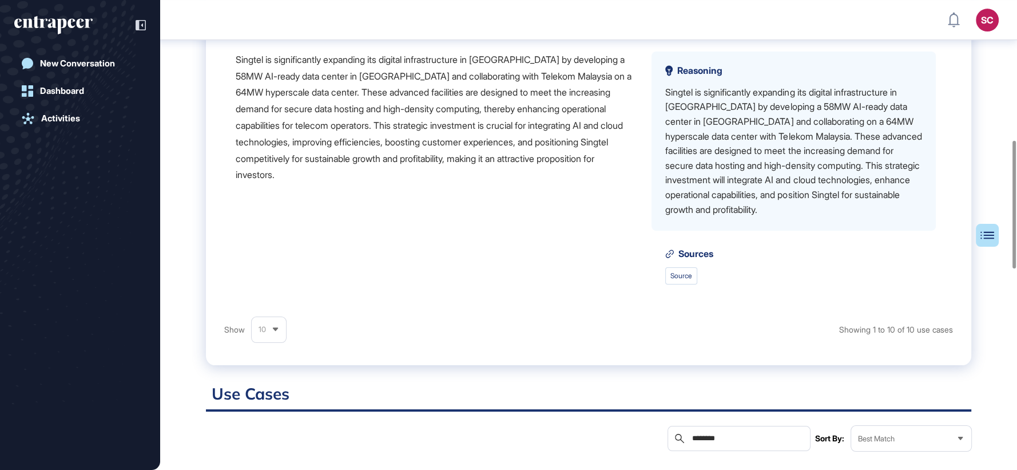
type input "********"
